Goal: Transaction & Acquisition: Purchase product/service

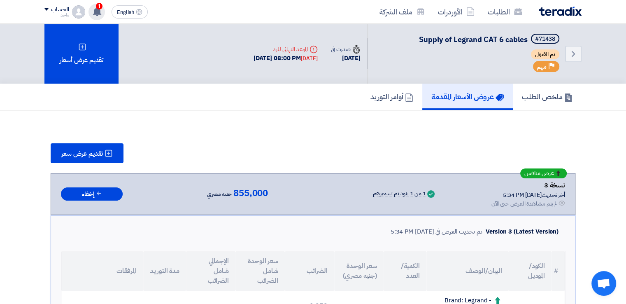
click at [98, 14] on icon at bounding box center [97, 11] width 9 height 9
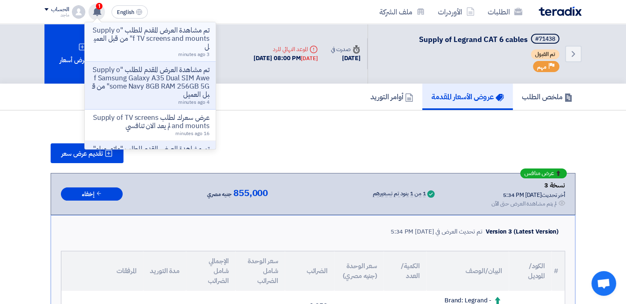
click at [133, 46] on p "تم مشاهدة العرض المقدم للطلب "Supply of TV screens and mounts" من قبل العميل" at bounding box center [150, 38] width 118 height 25
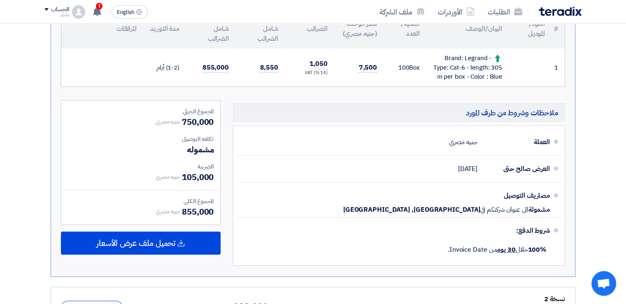
scroll to position [231, 0]
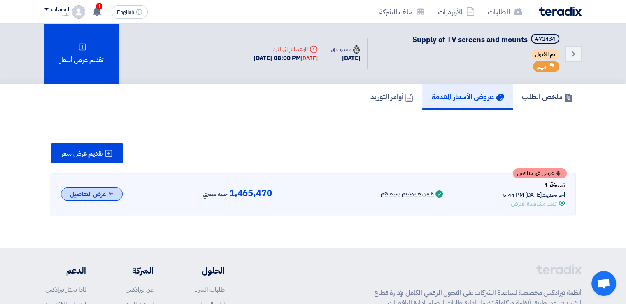
click at [104, 188] on button "عرض التفاصيل" at bounding box center [92, 194] width 62 height 14
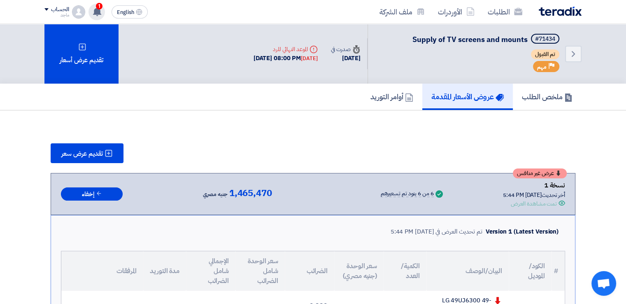
click at [97, 5] on span "1" at bounding box center [99, 6] width 7 height 7
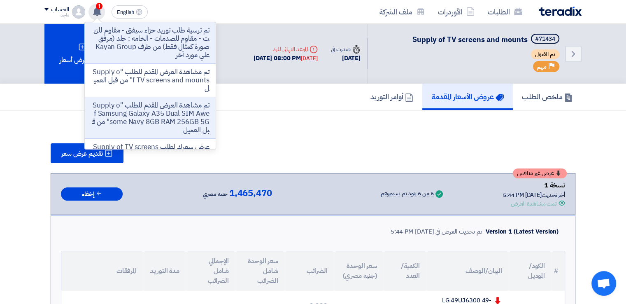
click at [97, 5] on span "1" at bounding box center [99, 6] width 7 height 7
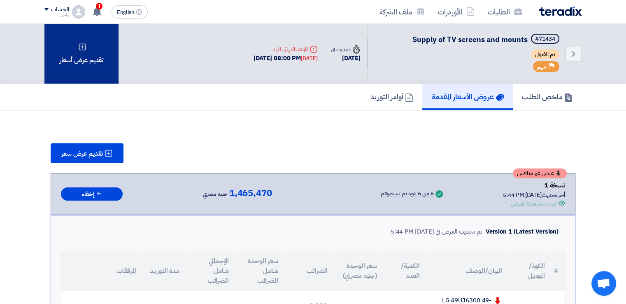
click at [92, 59] on div "تقديم عرض أسعار" at bounding box center [81, 54] width 74 height 60
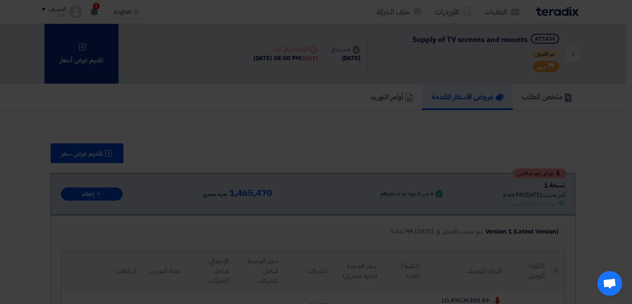
click at [92, 59] on div "أبدأ في تقديم عرض أسعار جديد تقديم عرض أسعار جديد من البداية" at bounding box center [316, 81] width 453 height 119
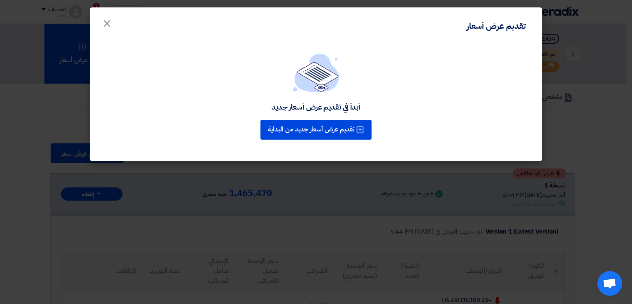
click at [26, 135] on modal-container "تقديم عرض أسعار × أبدأ في تقديم عرض أسعار جديد تقديم عرض أسعار جديد من البداية" at bounding box center [316, 152] width 632 height 304
